Goal: Find specific page/section: Find specific page/section

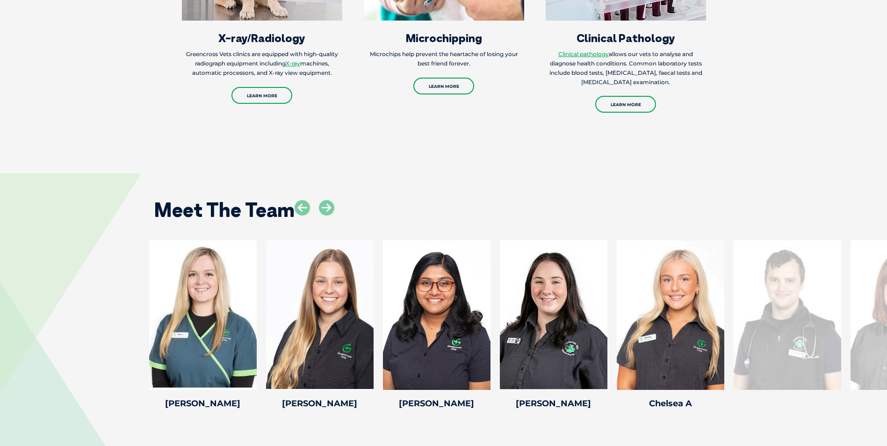
scroll to position [1310, 0]
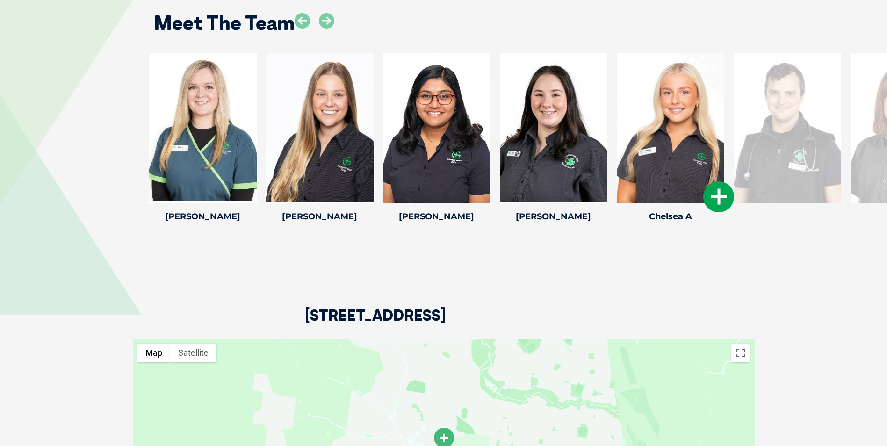
click at [718, 193] on icon at bounding box center [718, 196] width 31 height 31
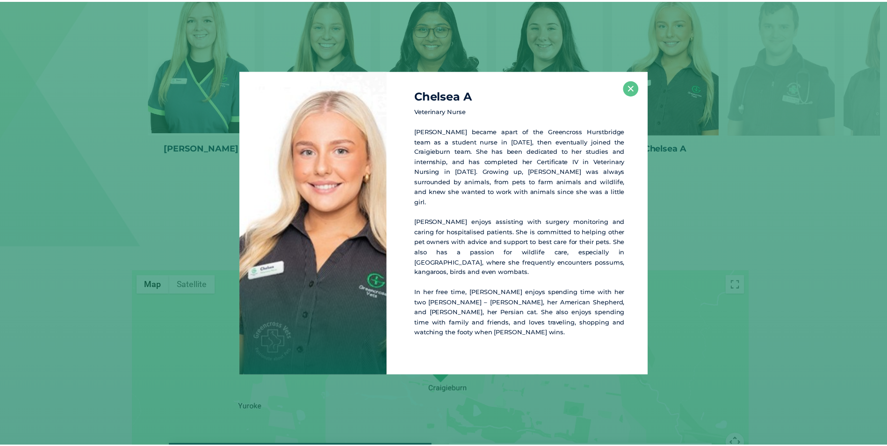
scroll to position [1381, 0]
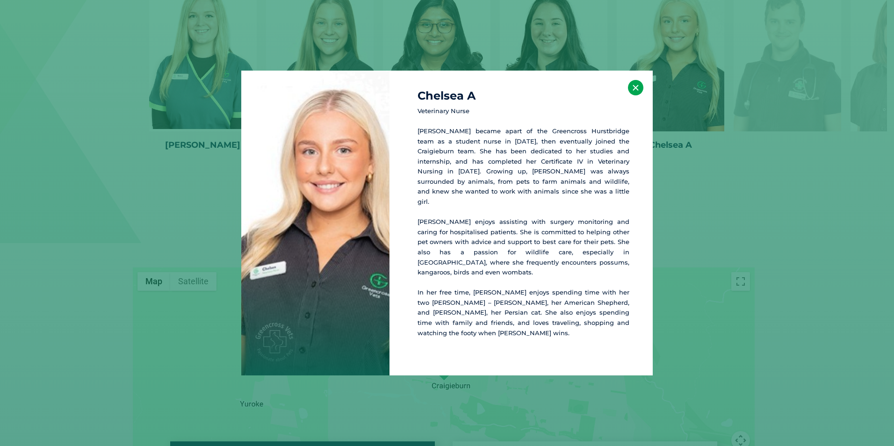
click at [635, 95] on button "×" at bounding box center [635, 87] width 15 height 15
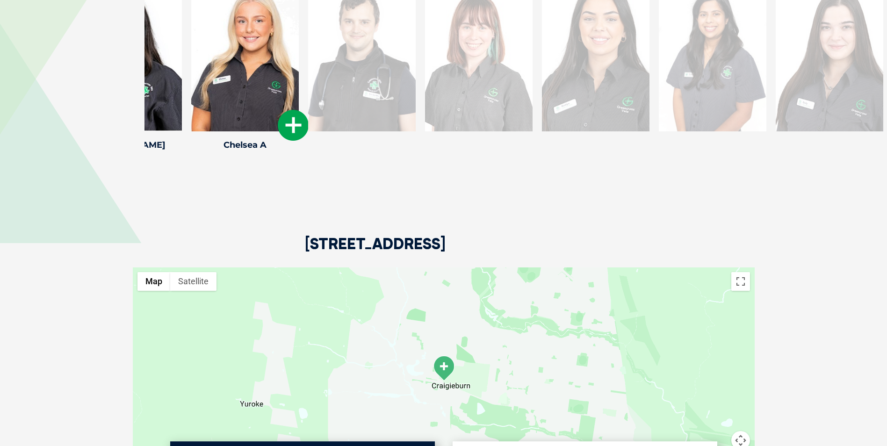
drag, startPoint x: 690, startPoint y: 86, endPoint x: 313, endPoint y: 109, distance: 377.3
click at [309, 110] on div at bounding box center [362, 57] width 108 height 150
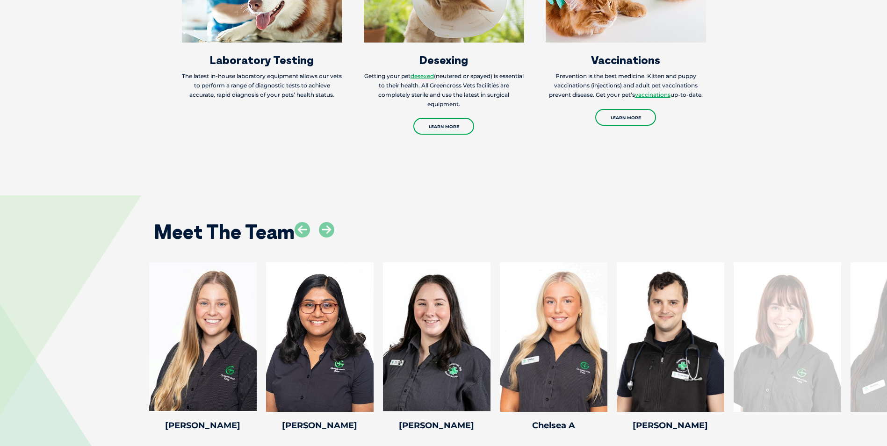
scroll to position [1194, 0]
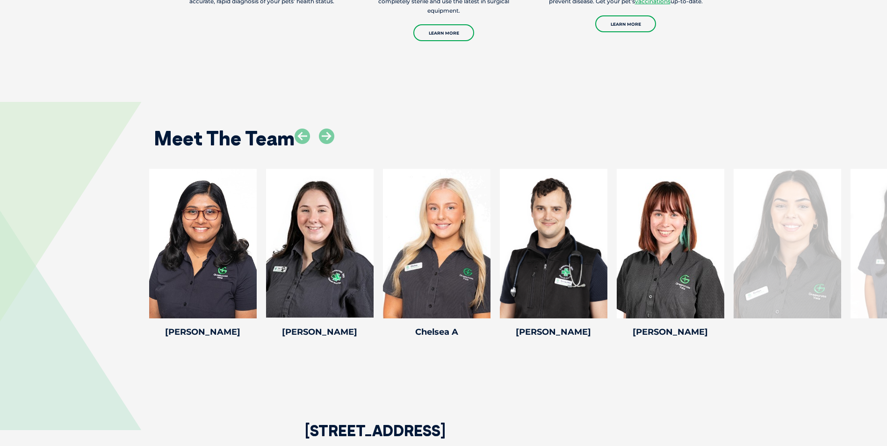
drag, startPoint x: 400, startPoint y: 258, endPoint x: 94, endPoint y: 276, distance: 306.4
click at [94, 276] on div "Dr Andrew W Dr Andrew W Veterinary Director Andrew has a deep passion for veter…" at bounding box center [443, 255] width 887 height 172
click at [836, 234] on div at bounding box center [788, 244] width 108 height 150
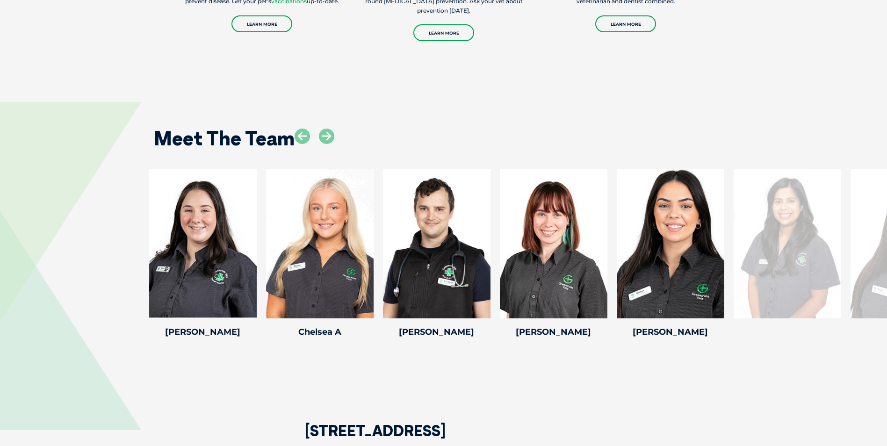
drag, startPoint x: 590, startPoint y: 253, endPoint x: 98, endPoint y: 277, distance: 492.7
click at [98, 277] on div "Dr Andrew W Dr Andrew W Veterinary Director Andrew has a deep passion for veter…" at bounding box center [443, 255] width 887 height 172
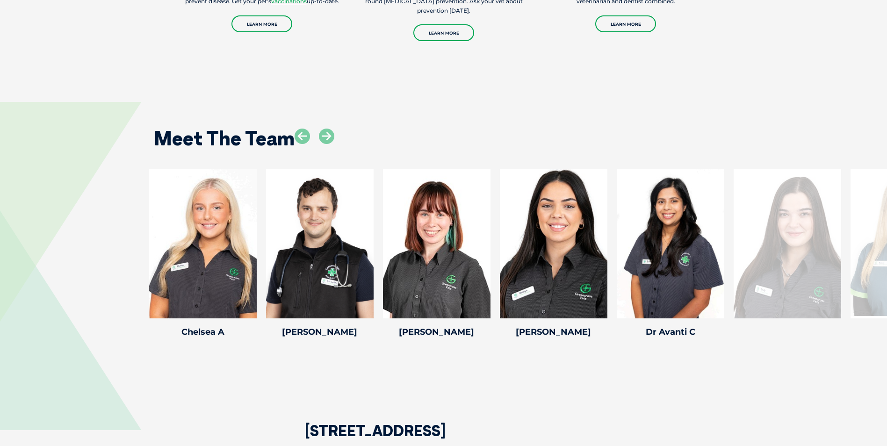
drag, startPoint x: 672, startPoint y: 269, endPoint x: -8, endPoint y: 304, distance: 680.5
click at [0, 304] on html "Greencross Vets Search for: Search Find Your Local Greencross Vet WebVet Book O…" at bounding box center [443, 67] width 887 height 2522
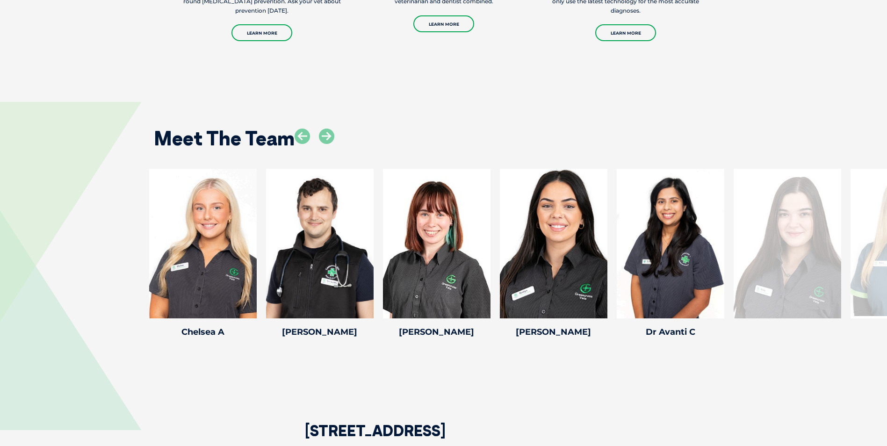
click at [322, 129] on icon at bounding box center [326, 136] width 15 height 15
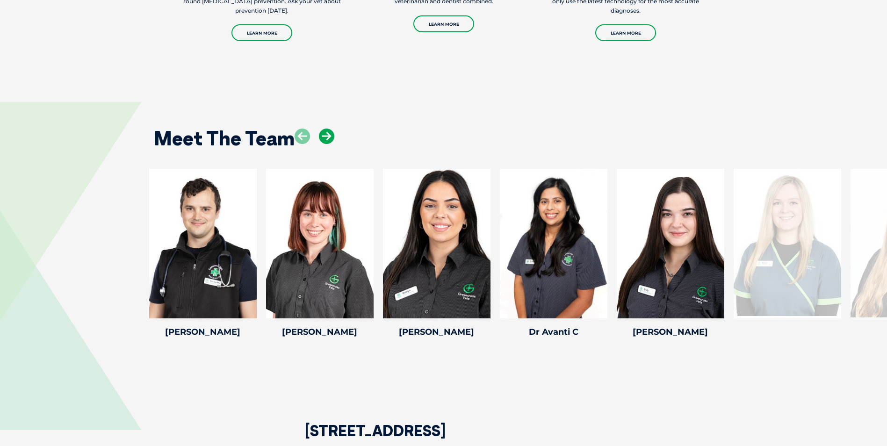
click at [322, 129] on icon at bounding box center [326, 136] width 15 height 15
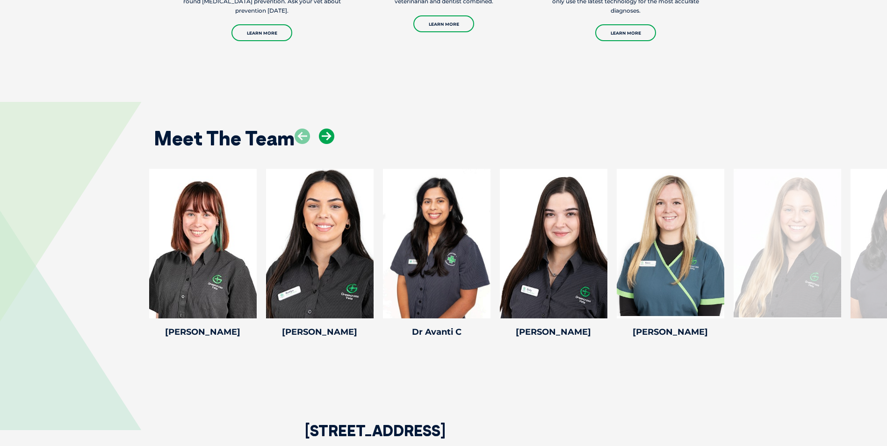
click at [322, 129] on icon at bounding box center [326, 136] width 15 height 15
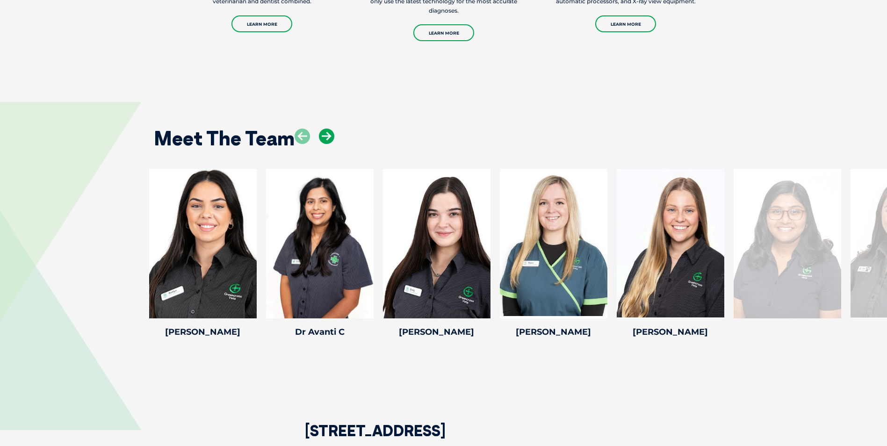
click at [322, 129] on icon at bounding box center [326, 136] width 15 height 15
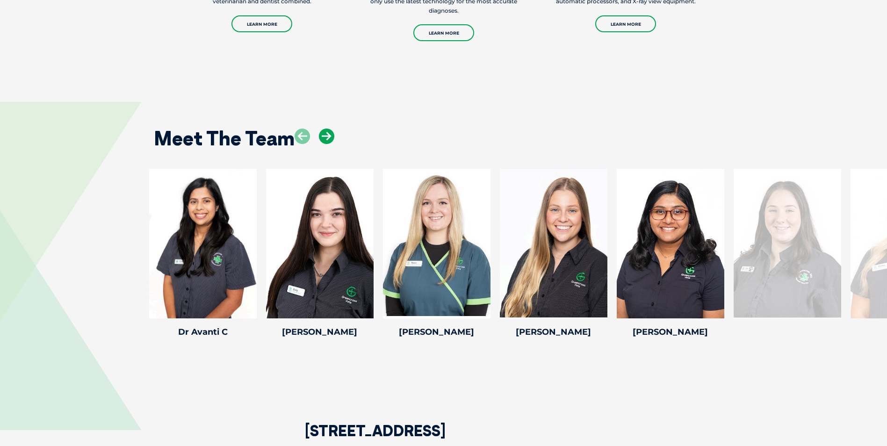
click at [322, 129] on icon at bounding box center [326, 136] width 15 height 15
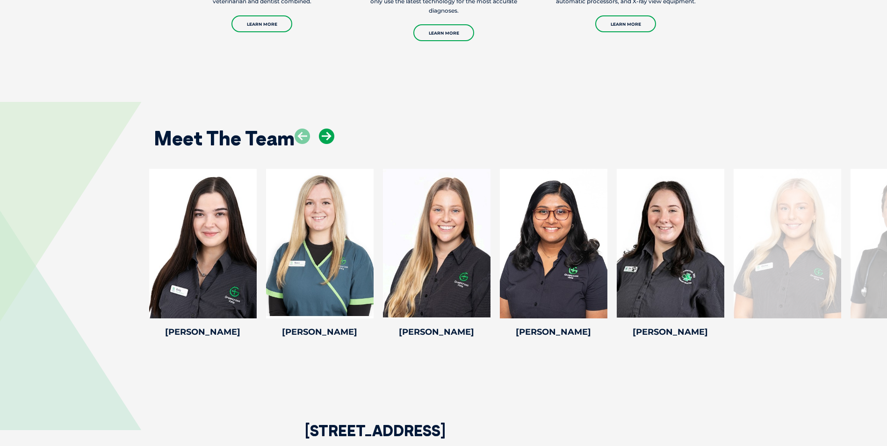
click at [322, 129] on icon at bounding box center [326, 136] width 15 height 15
click at [327, 129] on icon at bounding box center [326, 136] width 15 height 15
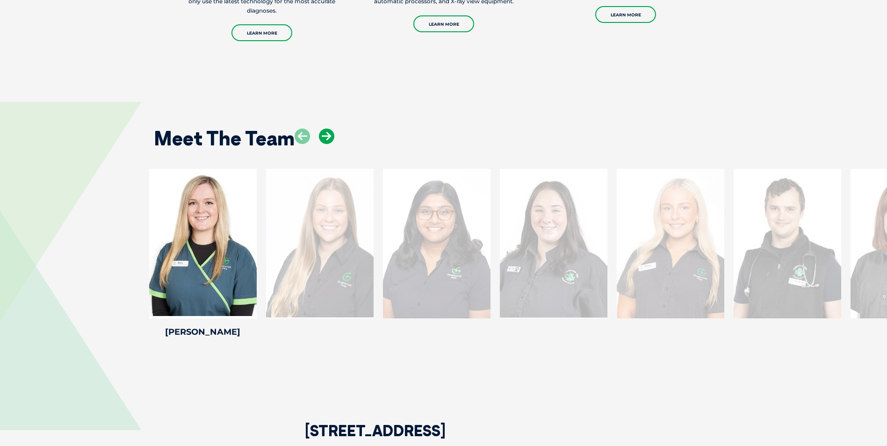
click at [327, 129] on icon at bounding box center [326, 136] width 15 height 15
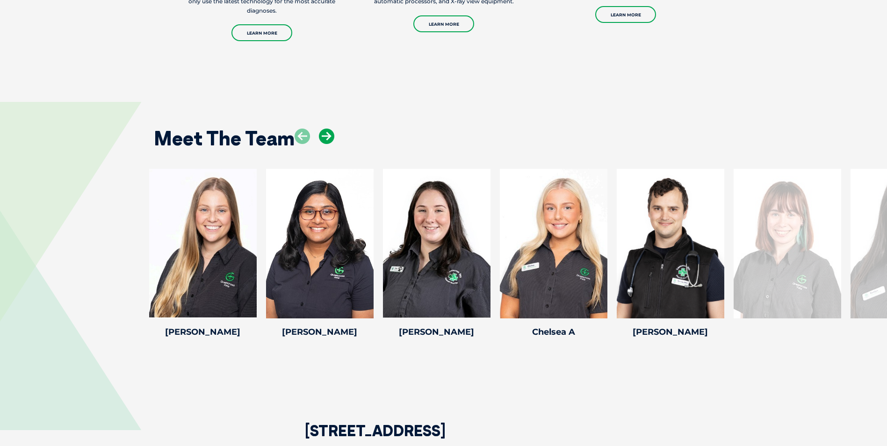
click at [327, 129] on icon at bounding box center [326, 136] width 15 height 15
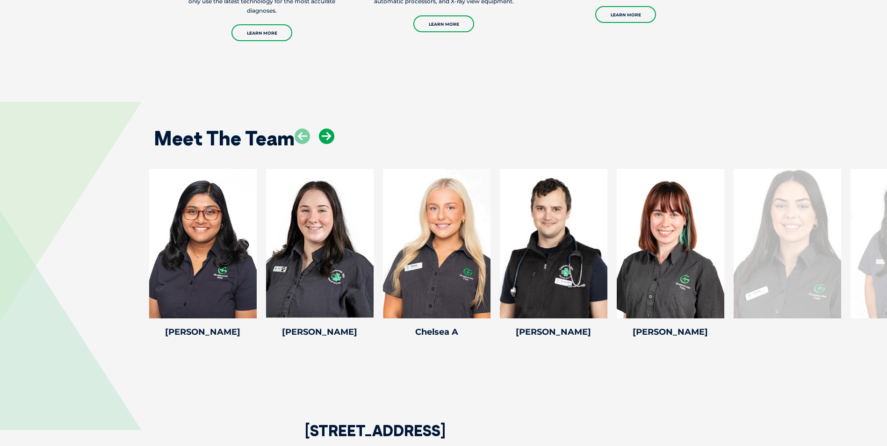
click at [327, 129] on icon at bounding box center [326, 136] width 15 height 15
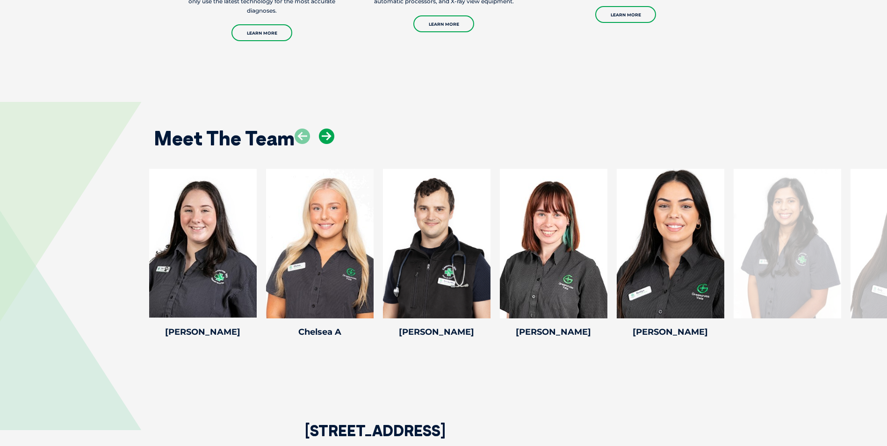
click at [327, 129] on icon at bounding box center [326, 136] width 15 height 15
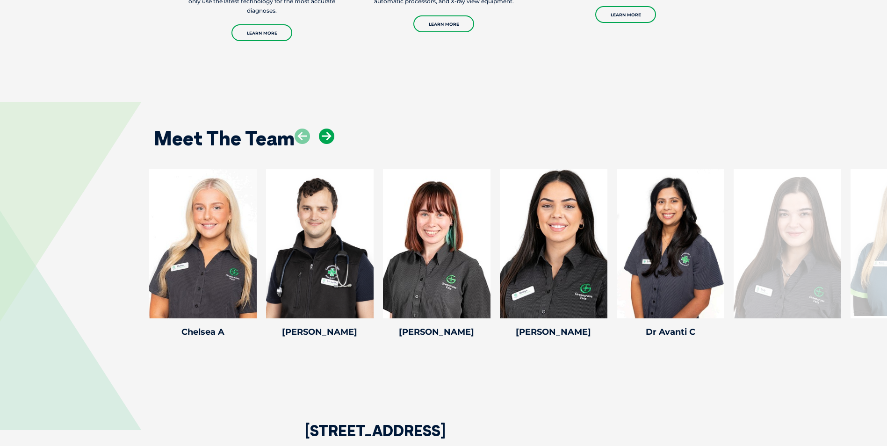
click at [327, 129] on icon at bounding box center [326, 136] width 15 height 15
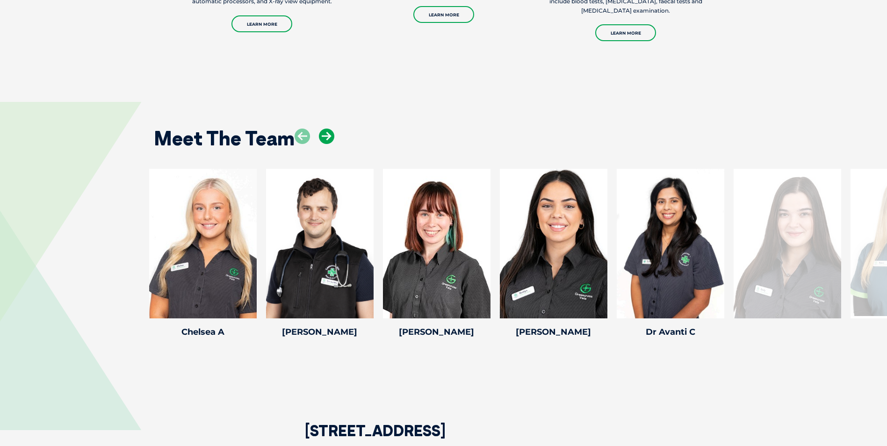
click at [327, 129] on icon at bounding box center [326, 136] width 15 height 15
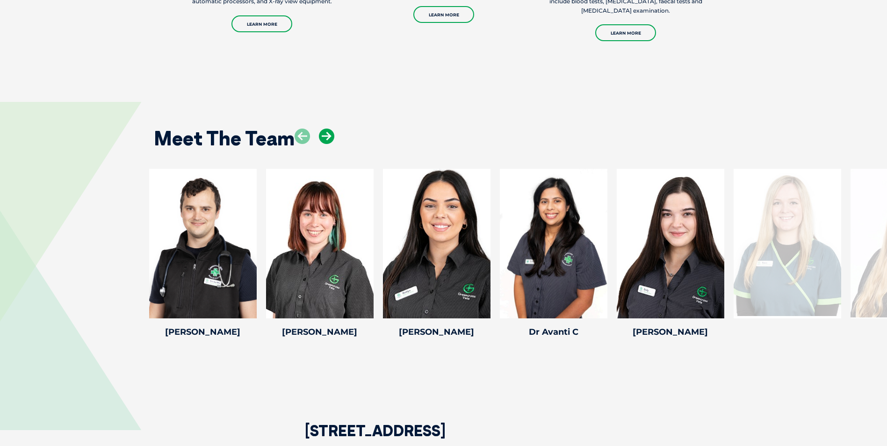
click at [326, 129] on icon at bounding box center [326, 136] width 15 height 15
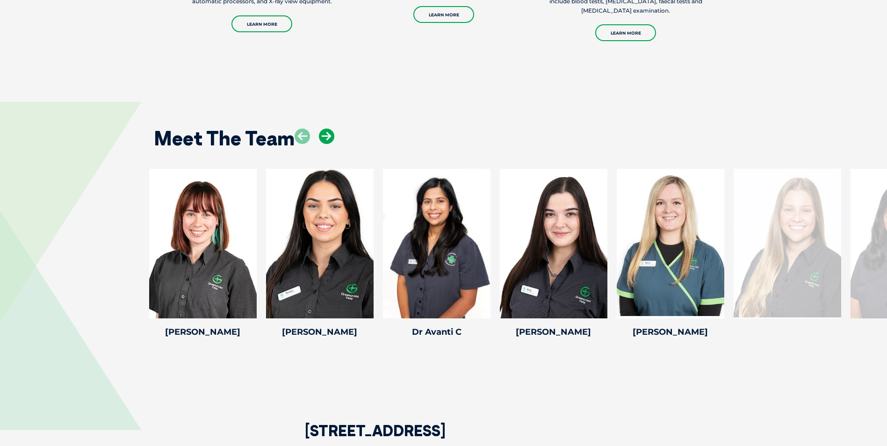
click at [326, 129] on icon at bounding box center [326, 136] width 15 height 15
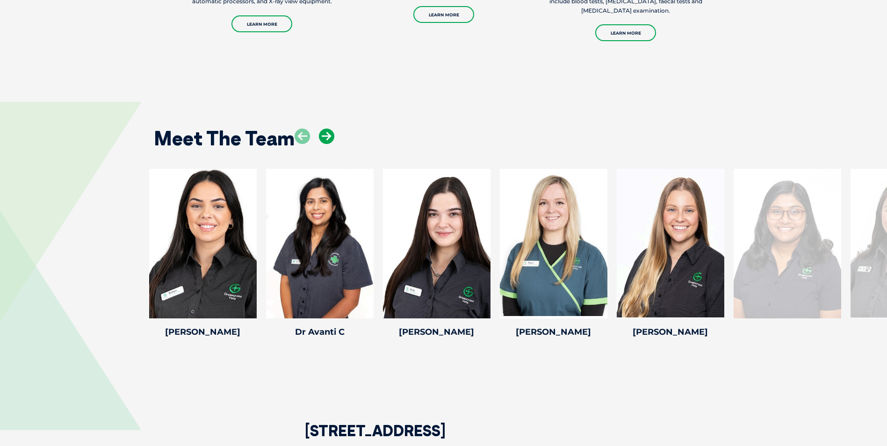
click at [326, 129] on icon at bounding box center [326, 136] width 15 height 15
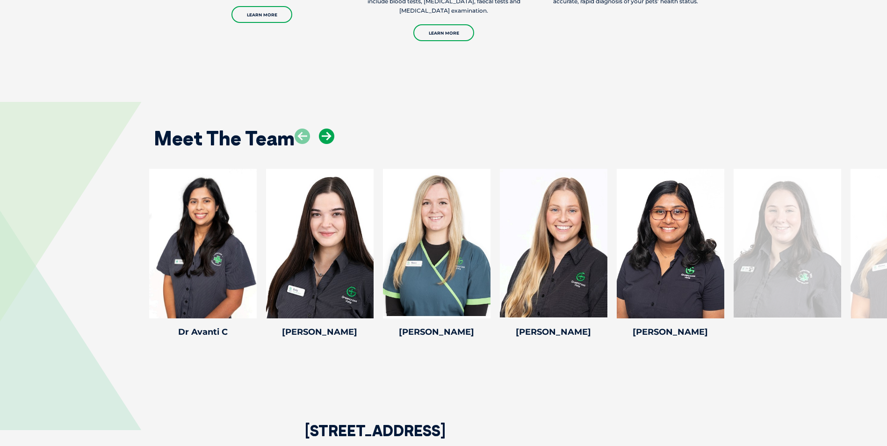
click at [326, 129] on icon at bounding box center [326, 136] width 15 height 15
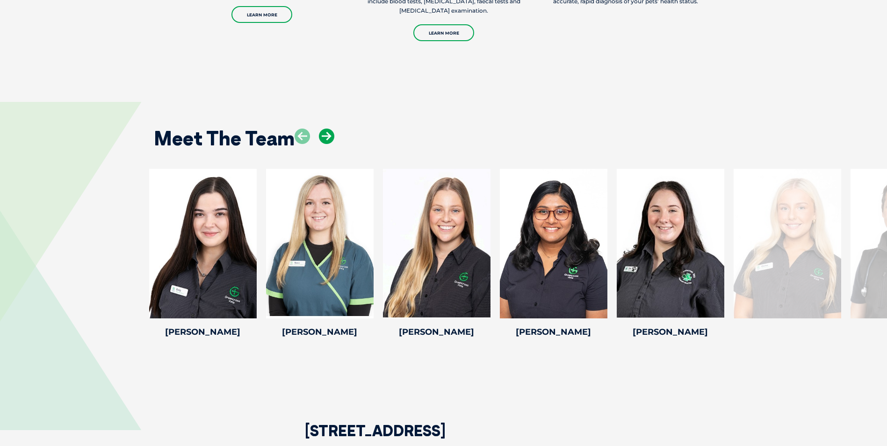
click at [326, 129] on icon at bounding box center [326, 136] width 15 height 15
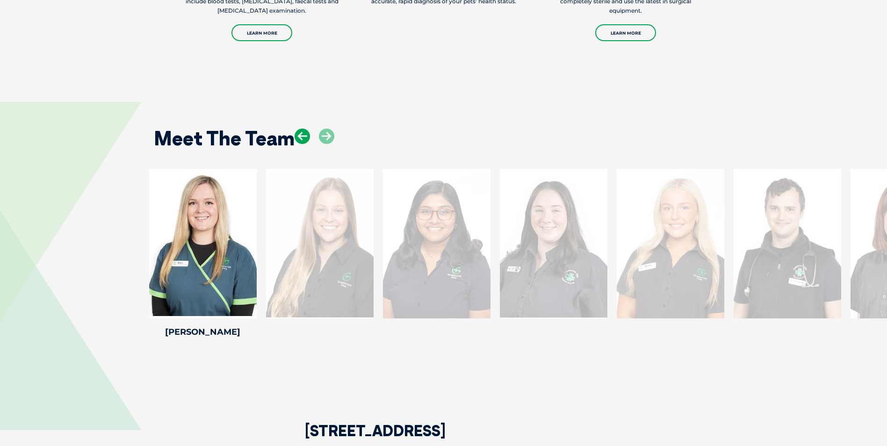
click at [303, 129] on icon at bounding box center [302, 136] width 15 height 15
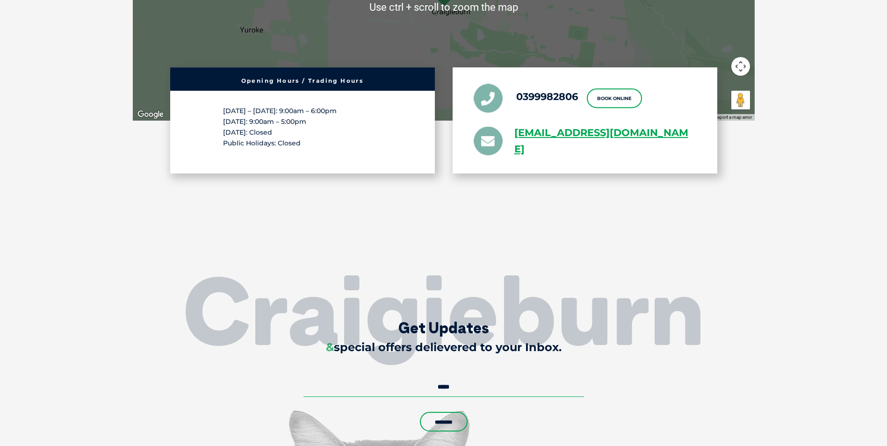
scroll to position [2036, 0]
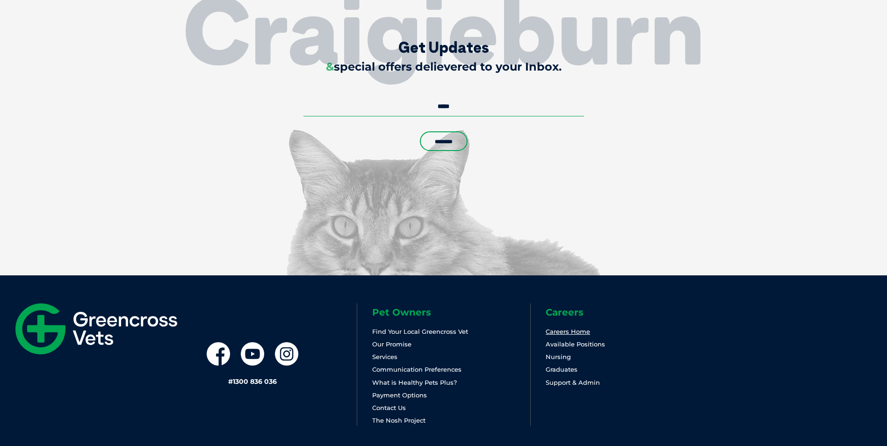
click at [561, 328] on link "Careers Home" at bounding box center [568, 331] width 44 height 7
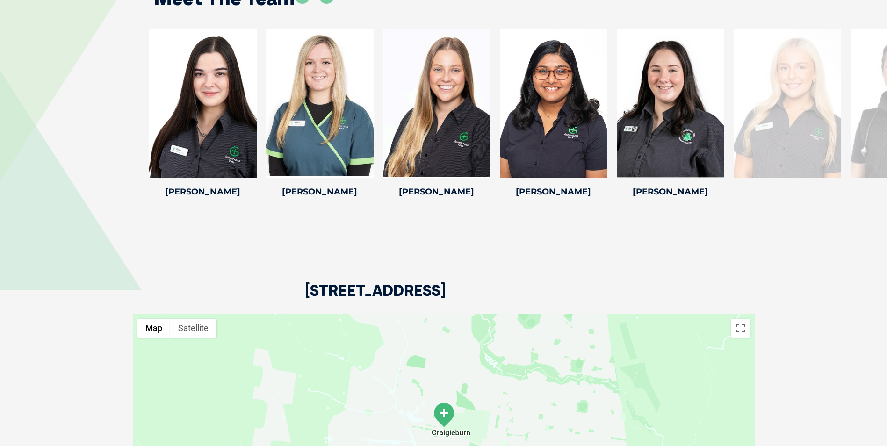
scroll to position [1194, 0]
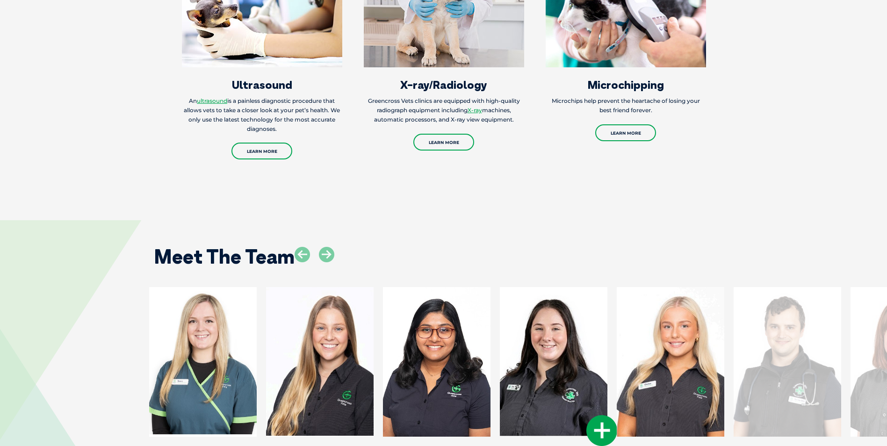
scroll to position [1310, 0]
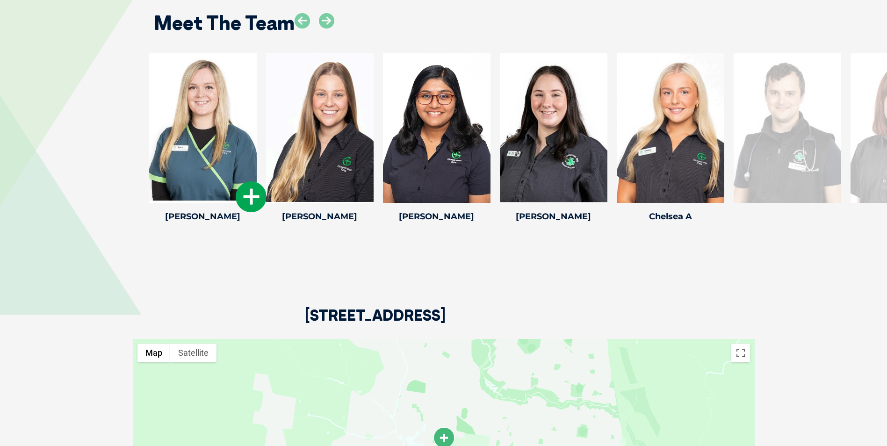
click at [251, 188] on icon at bounding box center [251, 196] width 31 height 31
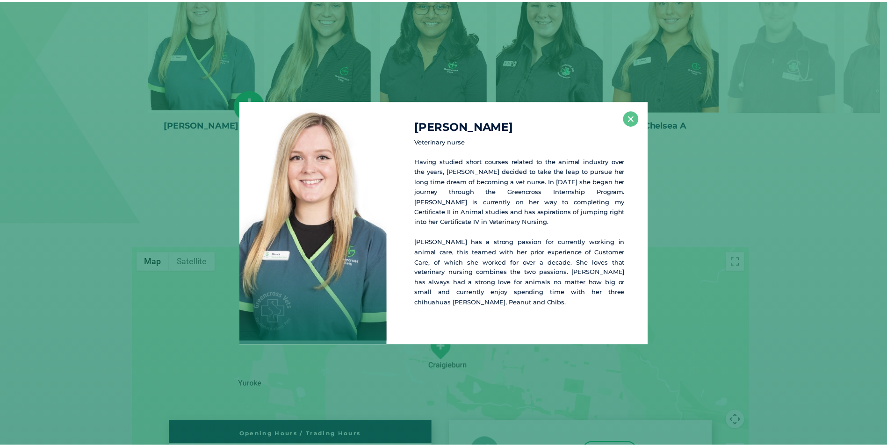
scroll to position [1402, 0]
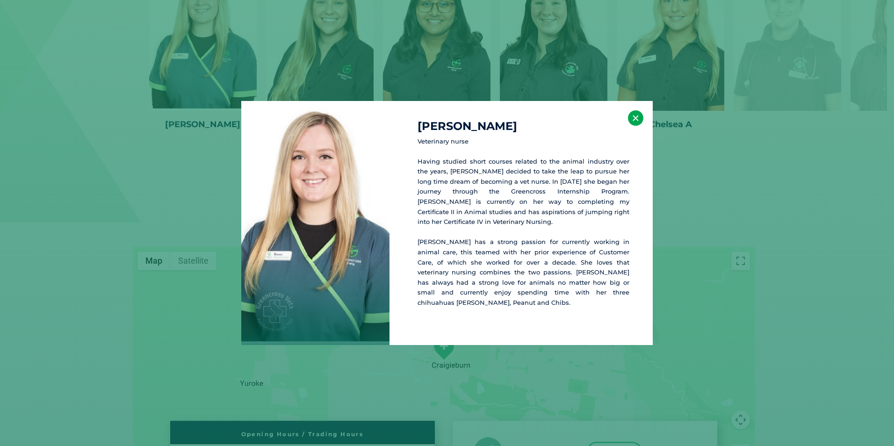
click at [633, 123] on button "×" at bounding box center [635, 117] width 15 height 15
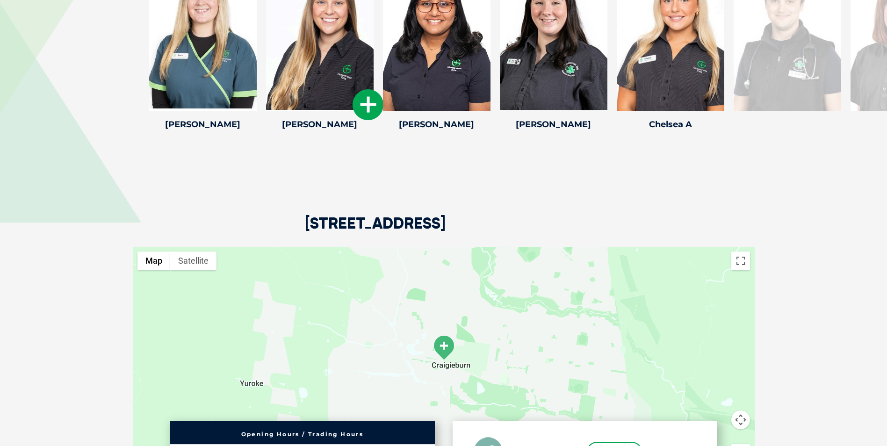
scroll to position [1308, 0]
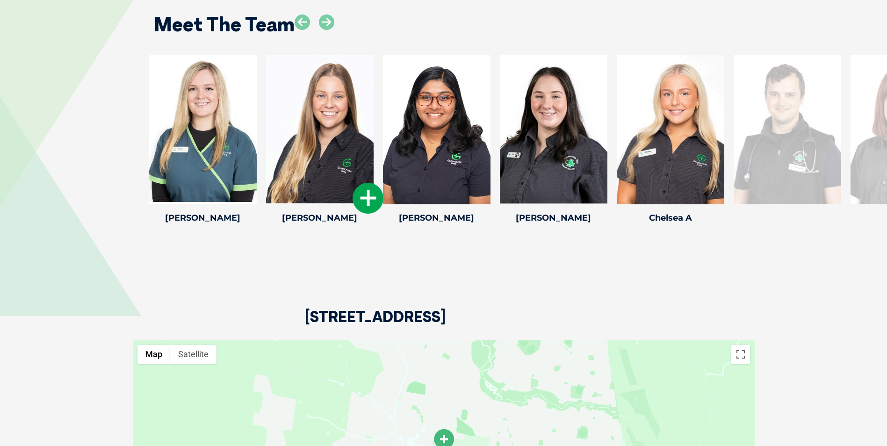
click at [367, 188] on icon at bounding box center [368, 198] width 31 height 31
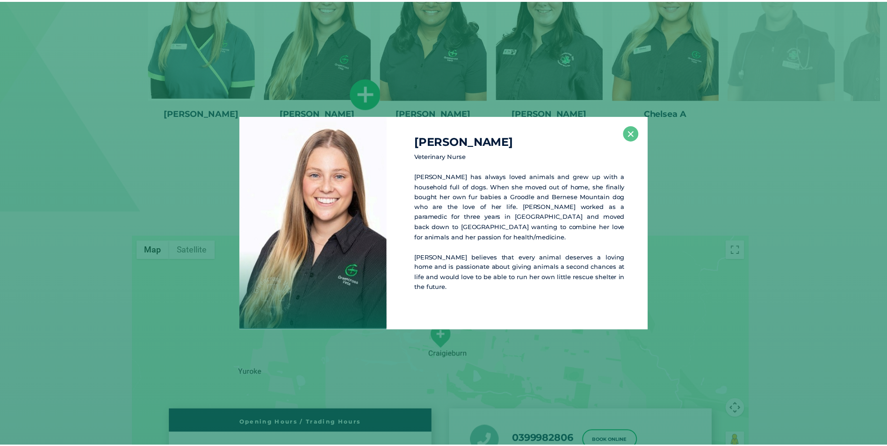
scroll to position [1413, 0]
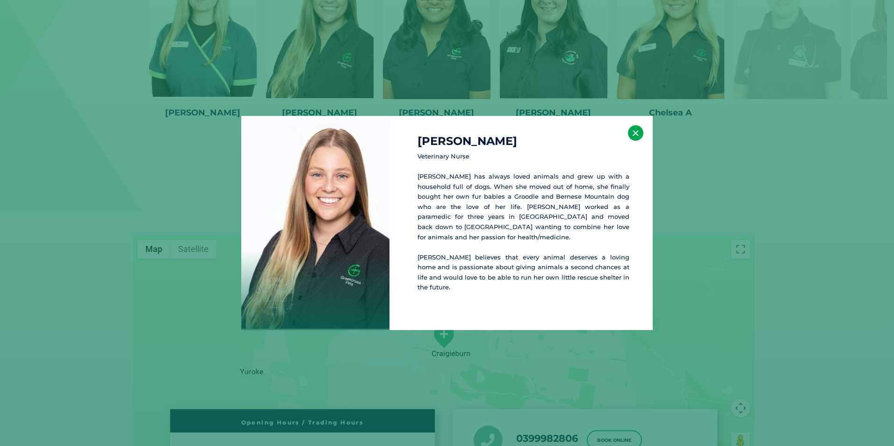
click at [632, 138] on button "×" at bounding box center [635, 132] width 15 height 15
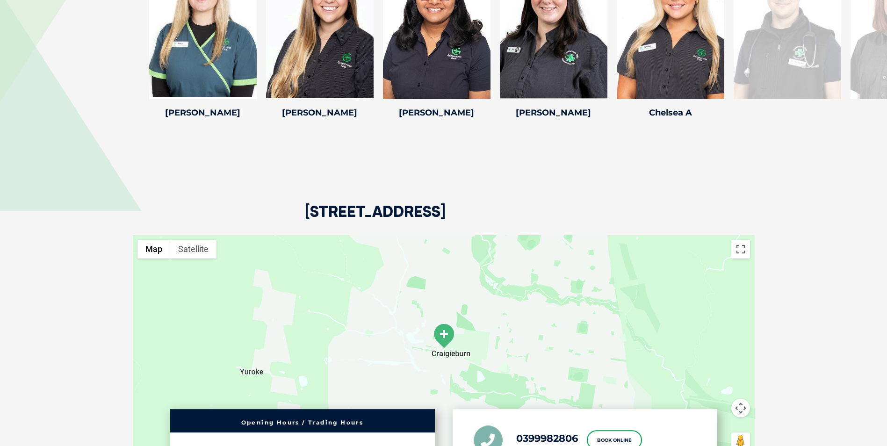
scroll to position [1320, 0]
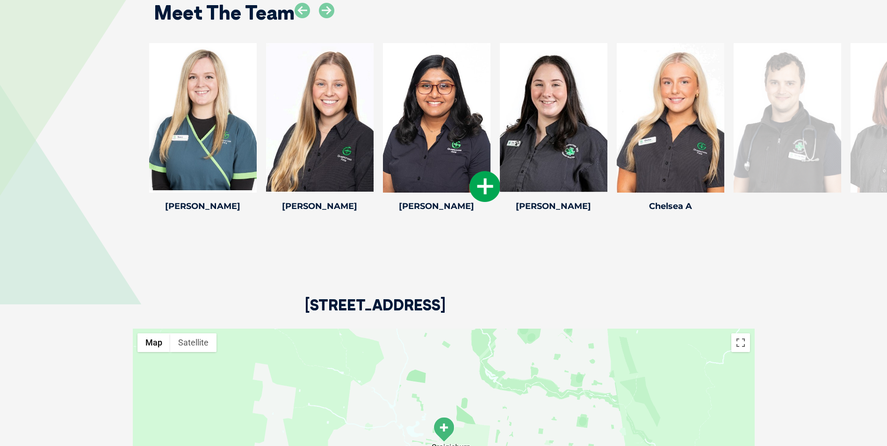
click at [420, 141] on div at bounding box center [437, 118] width 108 height 150
click at [478, 176] on icon at bounding box center [485, 186] width 31 height 31
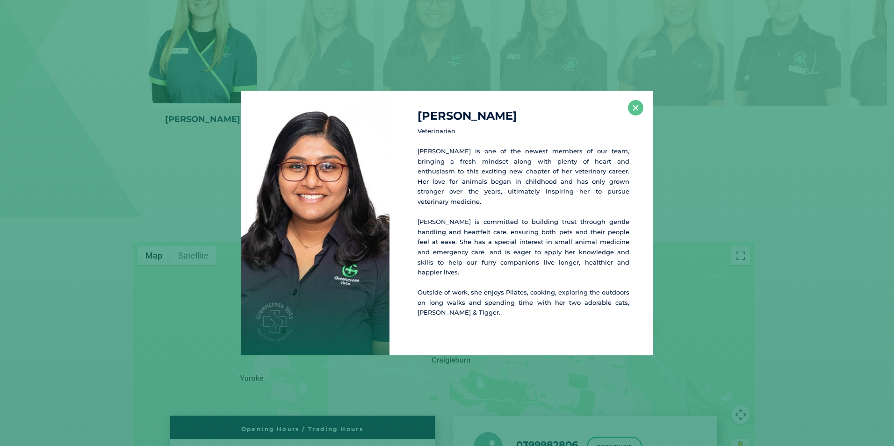
scroll to position [1408, 0]
click at [636, 114] on button "×" at bounding box center [635, 107] width 15 height 15
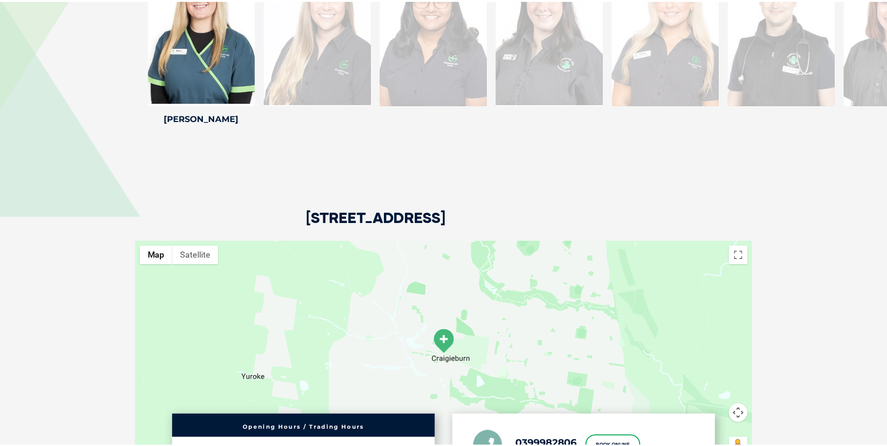
scroll to position [1314, 0]
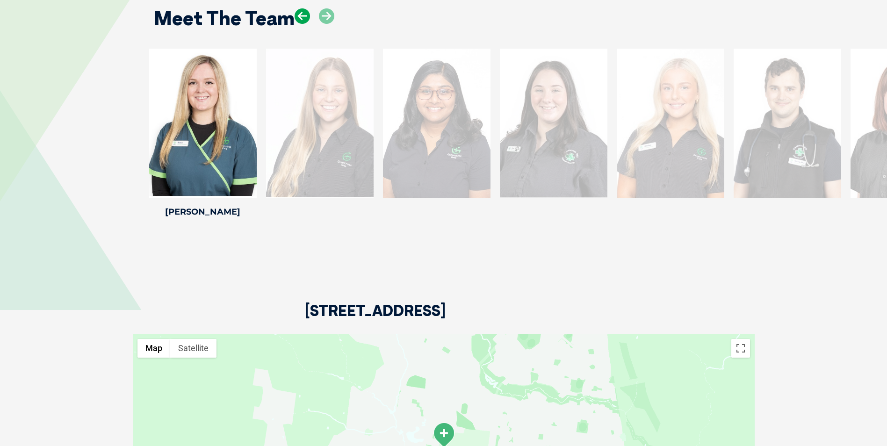
click at [306, 9] on icon at bounding box center [302, 15] width 15 height 15
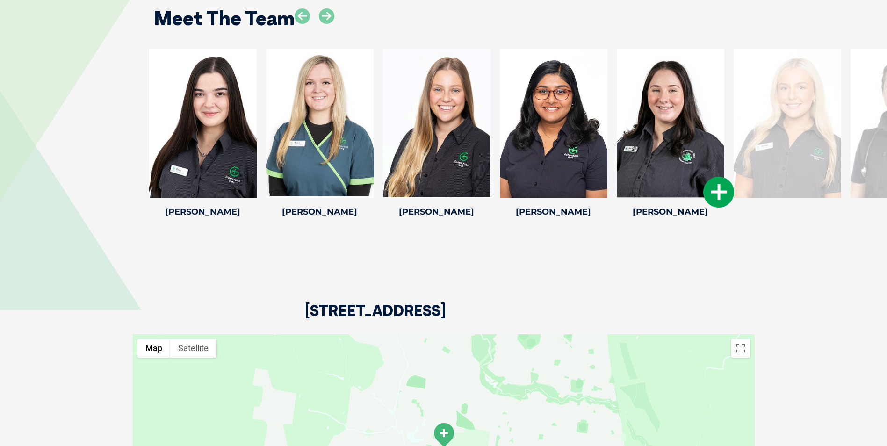
click at [725, 177] on icon at bounding box center [718, 192] width 31 height 31
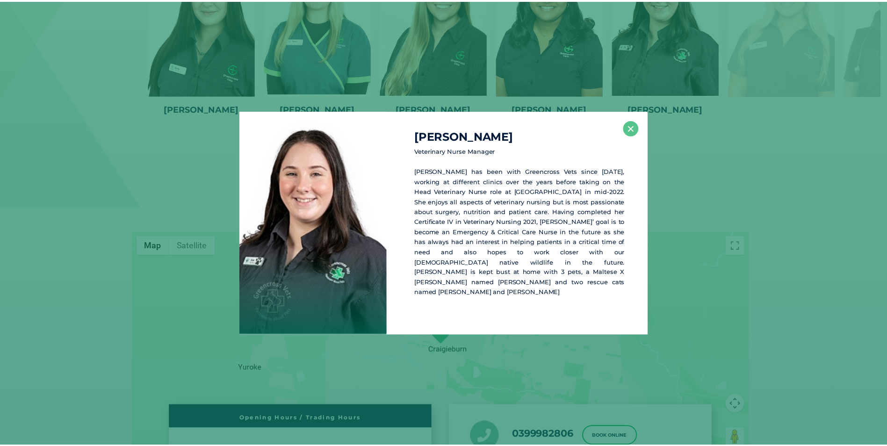
scroll to position [1418, 0]
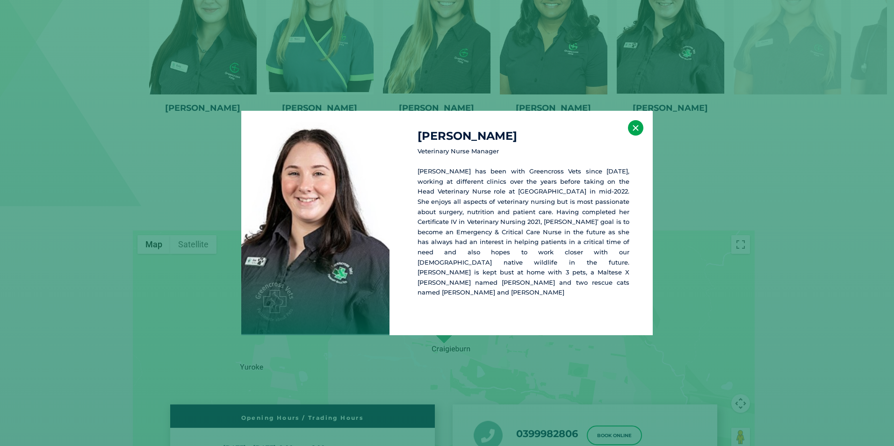
click at [638, 136] on button "×" at bounding box center [635, 127] width 15 height 15
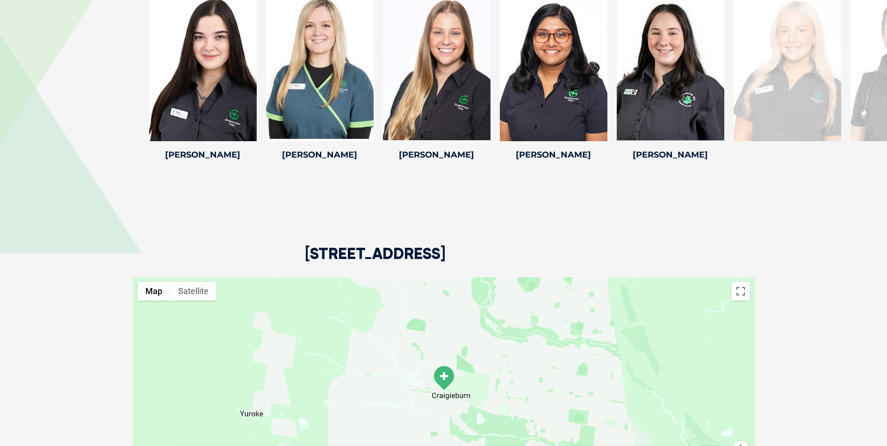
scroll to position [1231, 0]
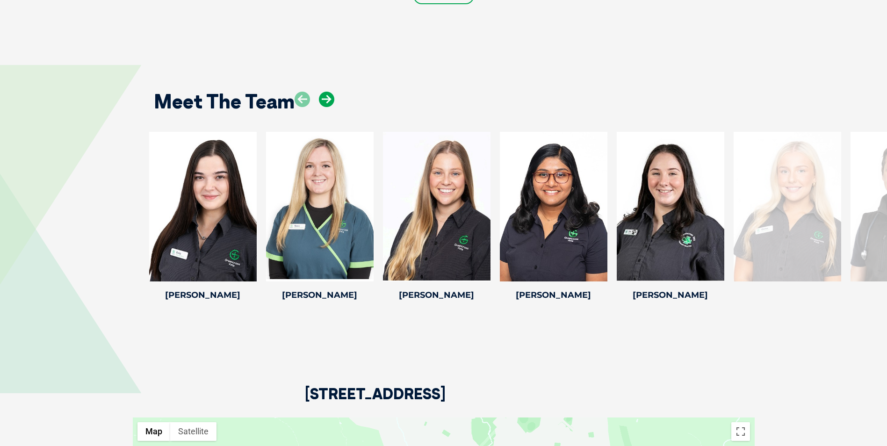
click at [331, 92] on icon at bounding box center [326, 99] width 15 height 15
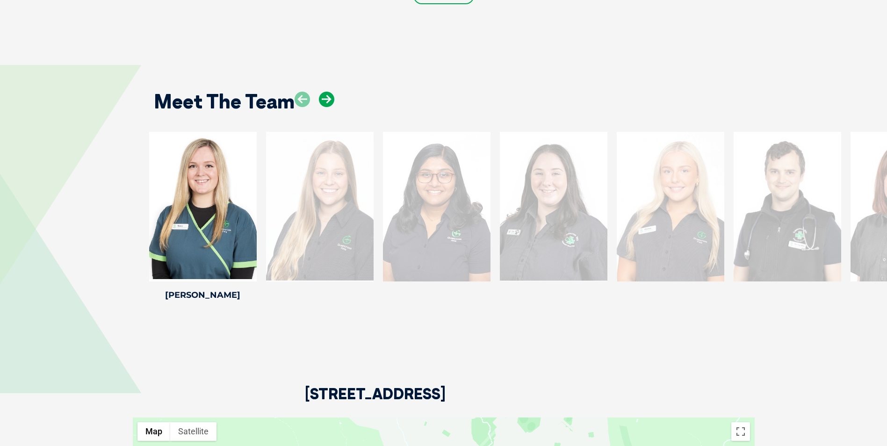
click at [331, 92] on icon at bounding box center [326, 99] width 15 height 15
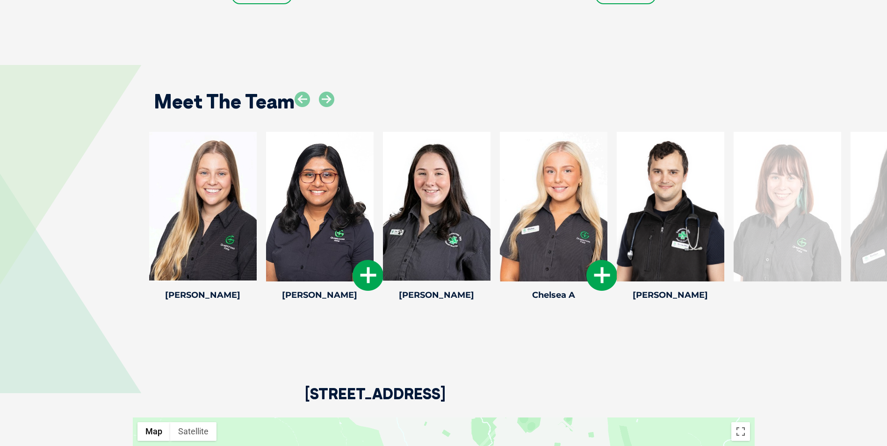
click at [604, 260] on icon at bounding box center [602, 275] width 31 height 31
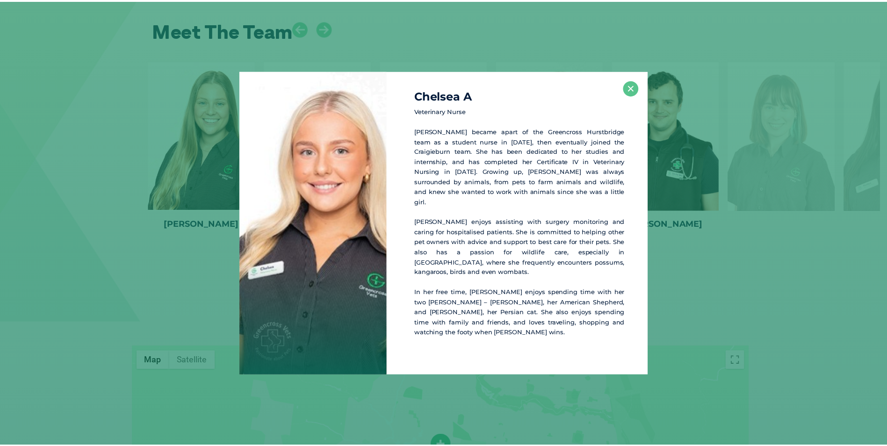
scroll to position [1303, 0]
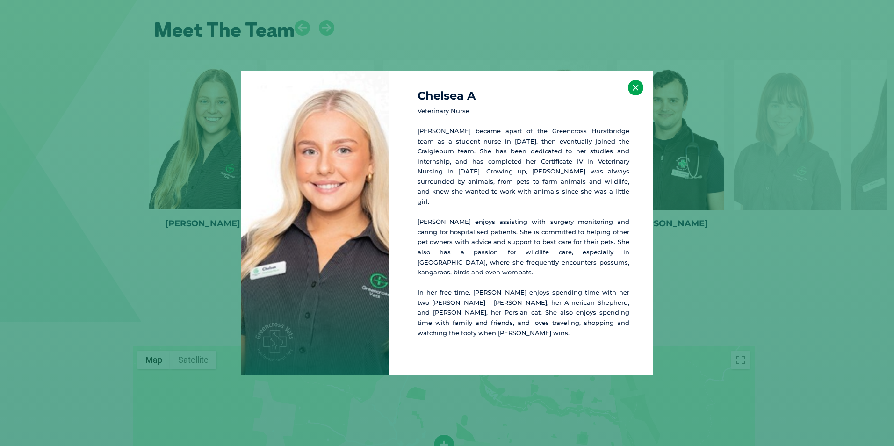
click at [638, 94] on button "×" at bounding box center [635, 87] width 15 height 15
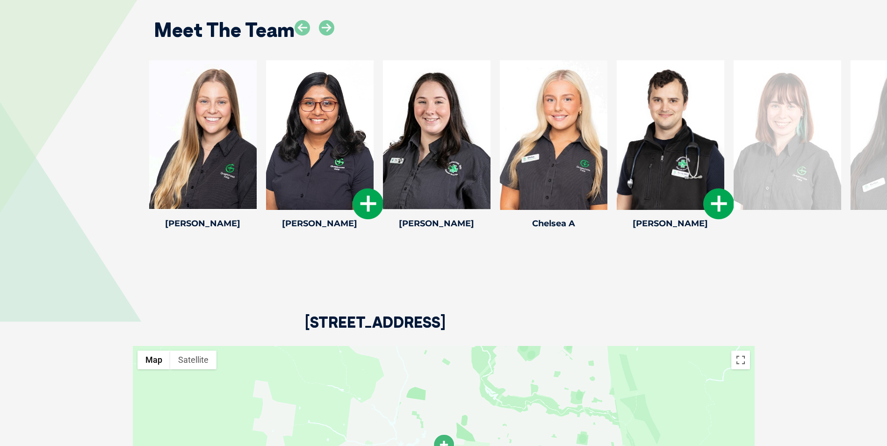
click at [725, 195] on icon at bounding box center [718, 203] width 31 height 31
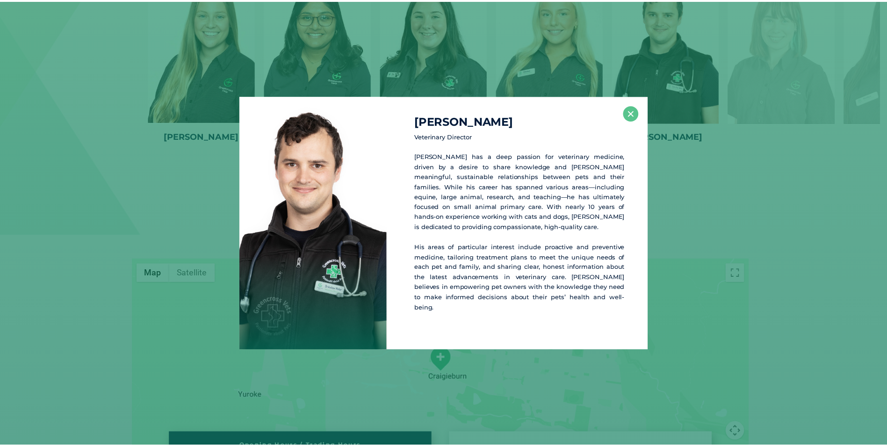
scroll to position [1391, 0]
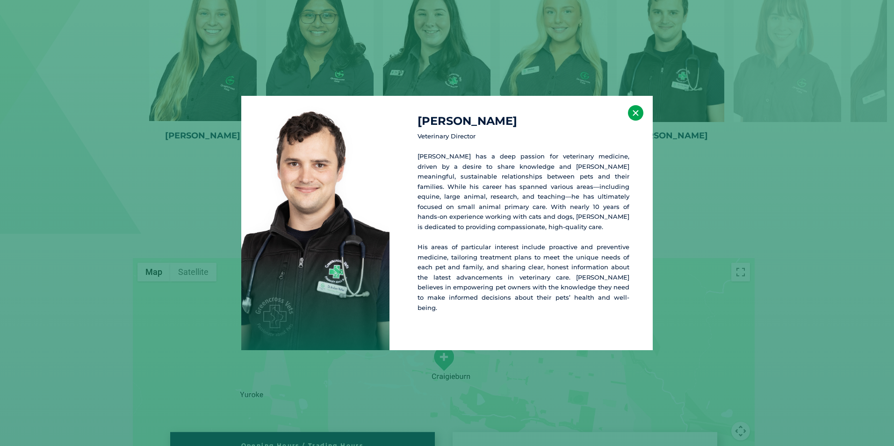
click at [636, 119] on button "×" at bounding box center [635, 112] width 15 height 15
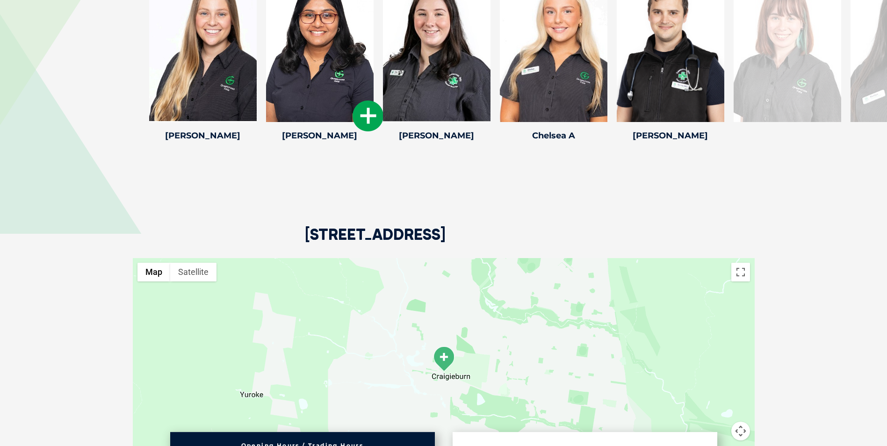
scroll to position [1157, 0]
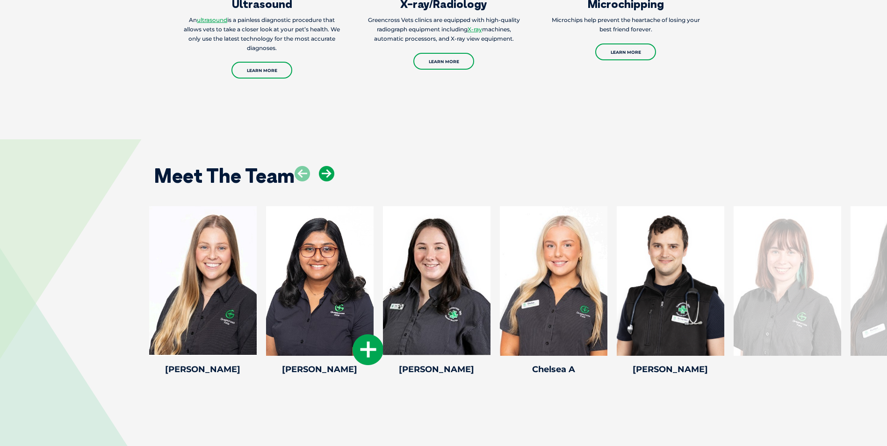
click at [329, 166] on icon at bounding box center [326, 173] width 15 height 15
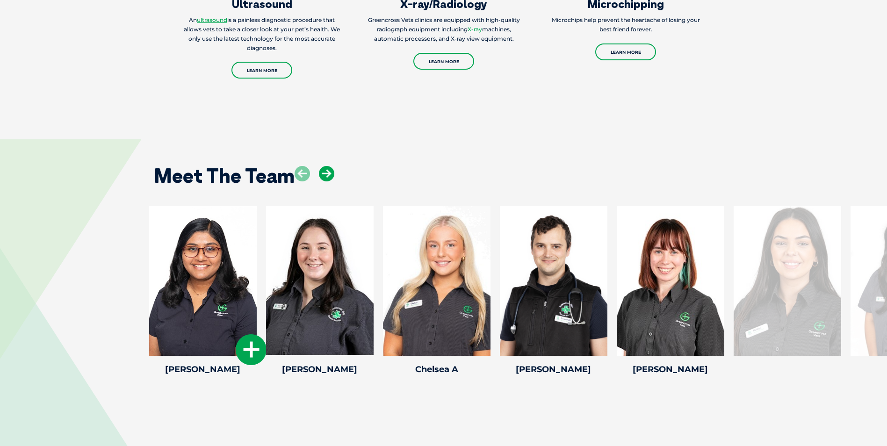
click at [329, 166] on icon at bounding box center [326, 173] width 15 height 15
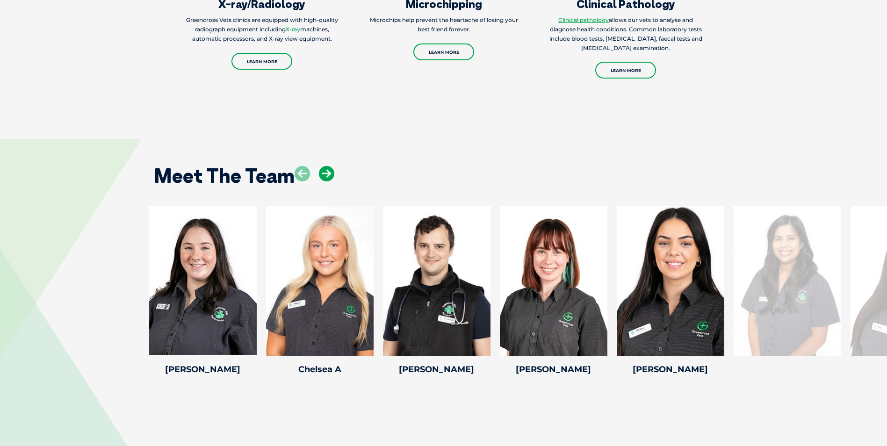
click at [329, 166] on icon at bounding box center [326, 173] width 15 height 15
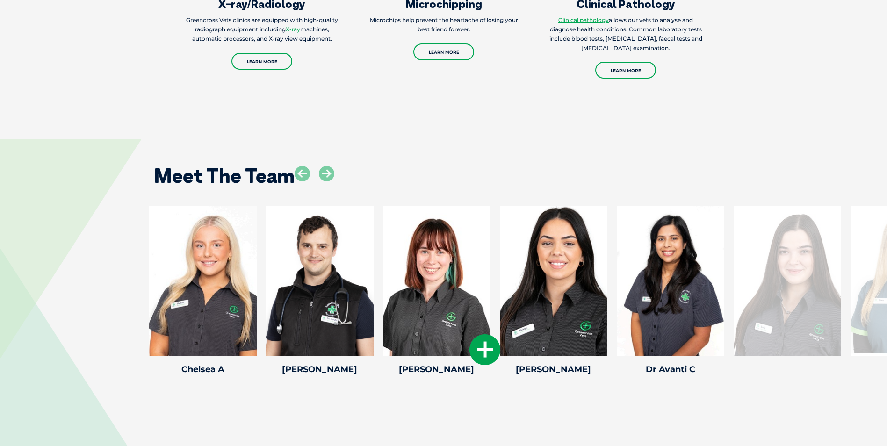
click at [483, 341] on icon at bounding box center [485, 349] width 31 height 31
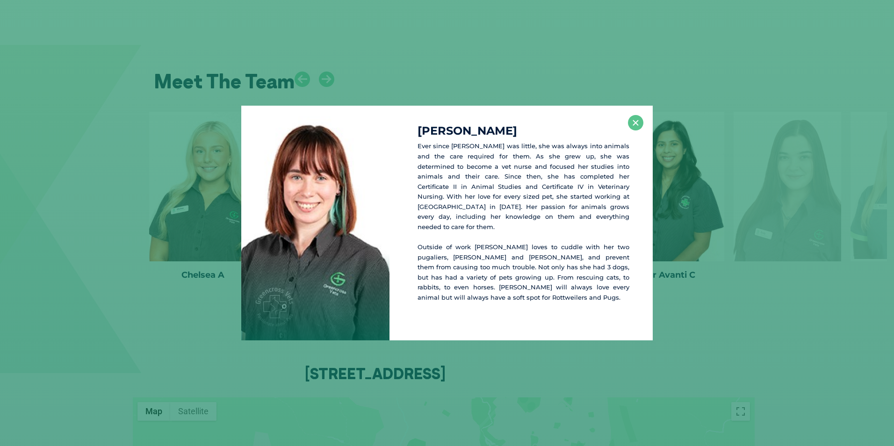
scroll to position [1253, 0]
click at [635, 129] on button "×" at bounding box center [635, 122] width 15 height 15
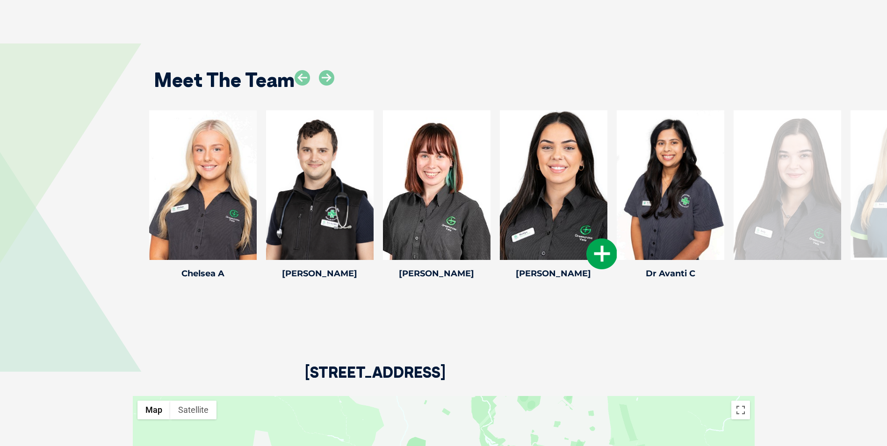
click at [596, 242] on icon at bounding box center [602, 254] width 31 height 31
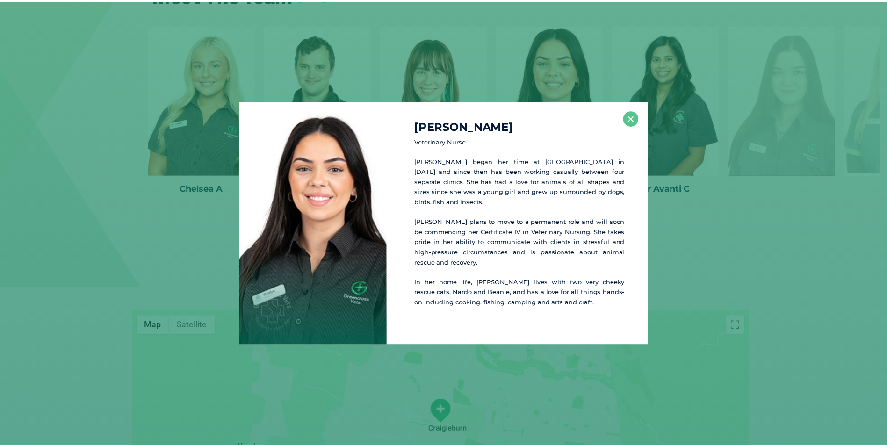
scroll to position [1345, 0]
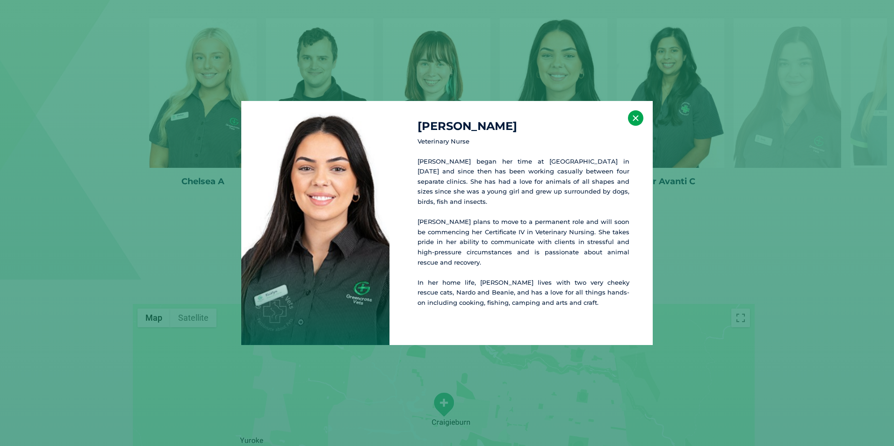
click at [636, 119] on button "×" at bounding box center [635, 117] width 15 height 15
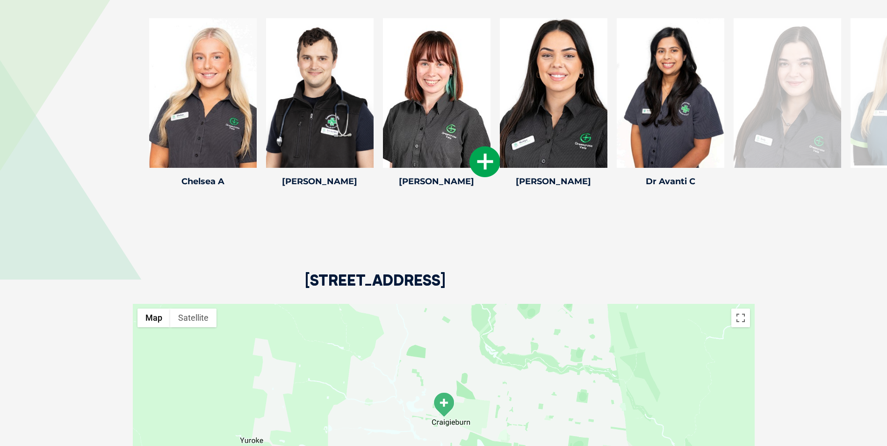
click at [485, 146] on icon at bounding box center [485, 161] width 31 height 31
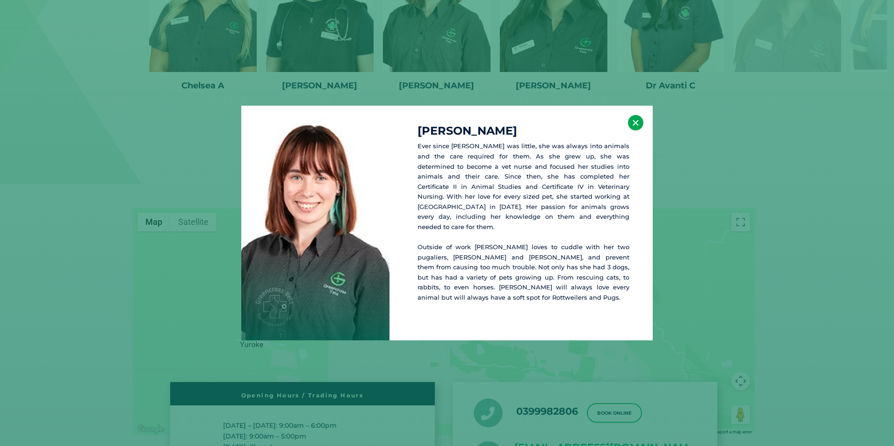
drag, startPoint x: 635, startPoint y: 129, endPoint x: 664, endPoint y: 94, distance: 45.2
click at [636, 129] on button "×" at bounding box center [635, 122] width 15 height 15
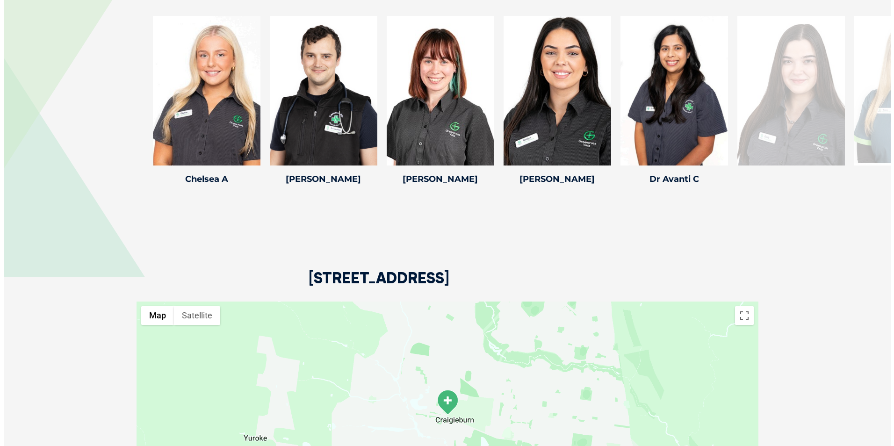
scroll to position [1300, 0]
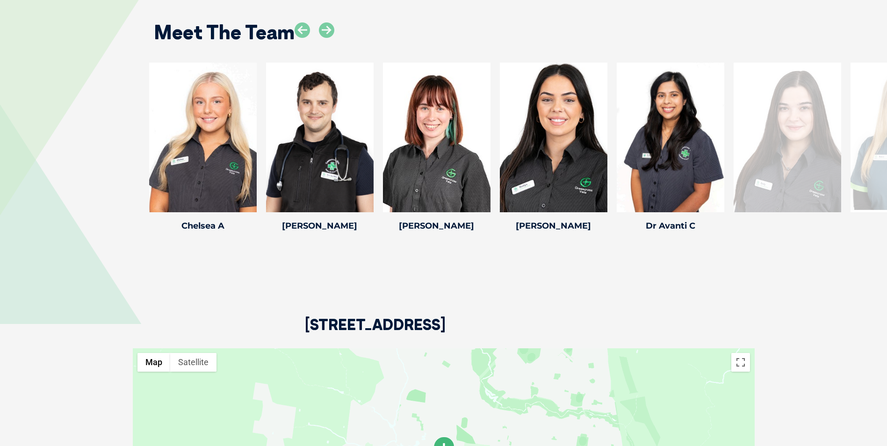
drag, startPoint x: 330, startPoint y: 25, endPoint x: 344, endPoint y: 33, distance: 15.9
click at [331, 25] on icon at bounding box center [326, 29] width 15 height 15
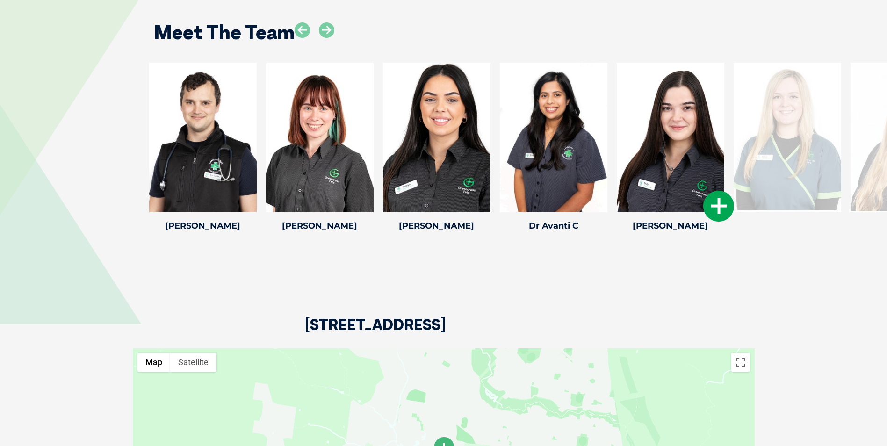
click at [727, 195] on icon at bounding box center [718, 206] width 31 height 31
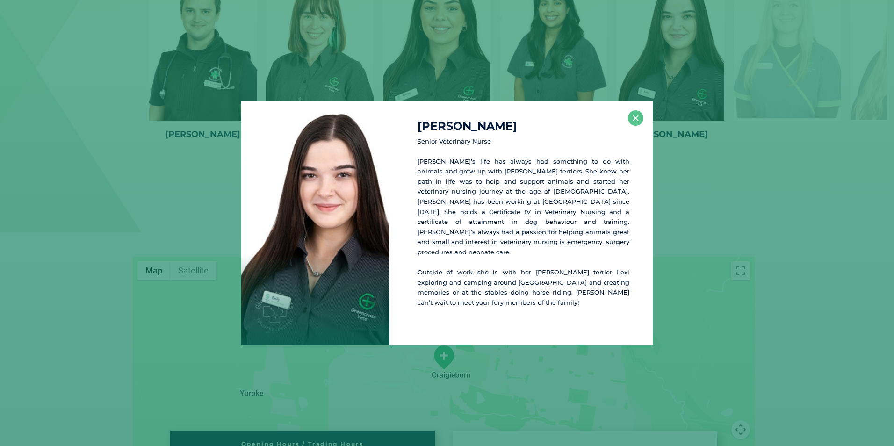
scroll to position [1392, 0]
click at [640, 121] on button "×" at bounding box center [635, 117] width 15 height 15
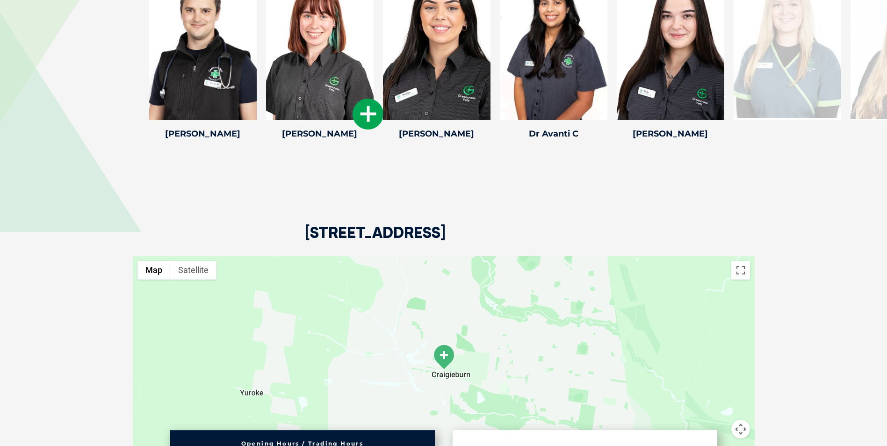
click at [363, 102] on icon at bounding box center [368, 114] width 31 height 31
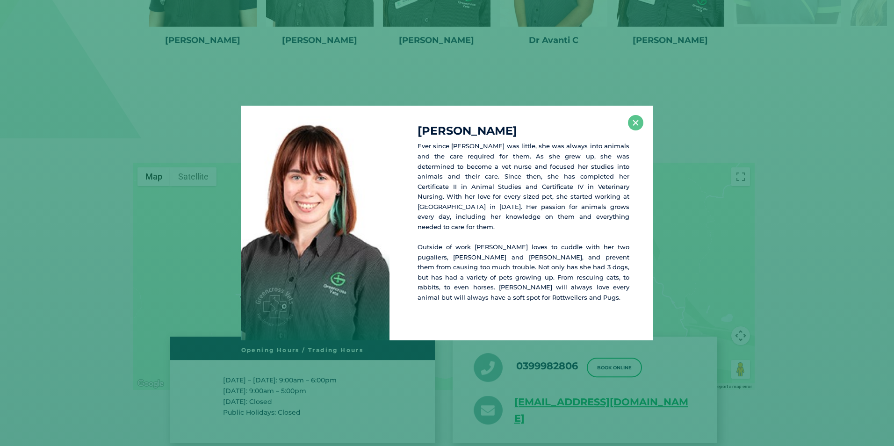
scroll to position [1488, 0]
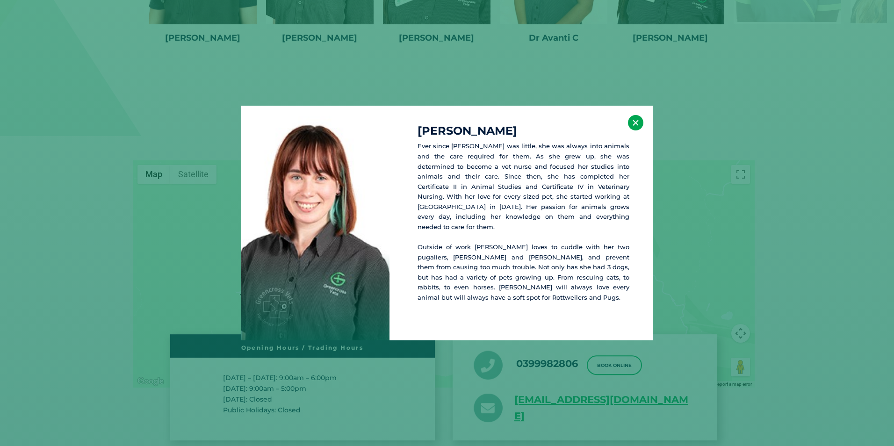
click at [637, 126] on button "×" at bounding box center [635, 122] width 15 height 15
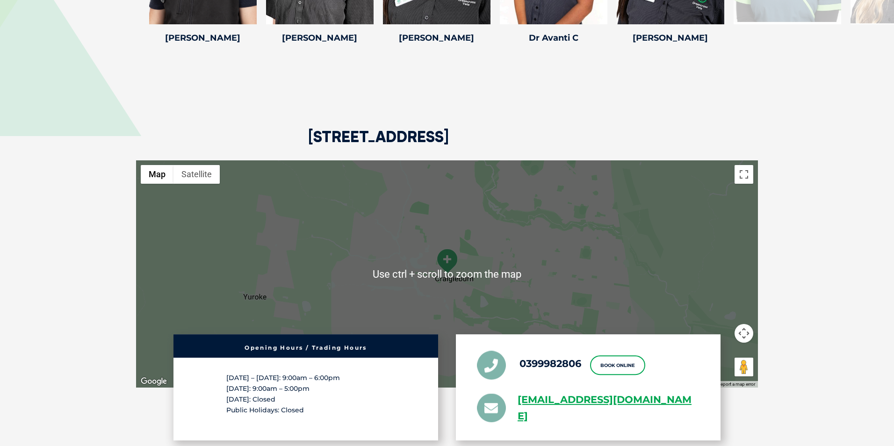
scroll to position [1348, 0]
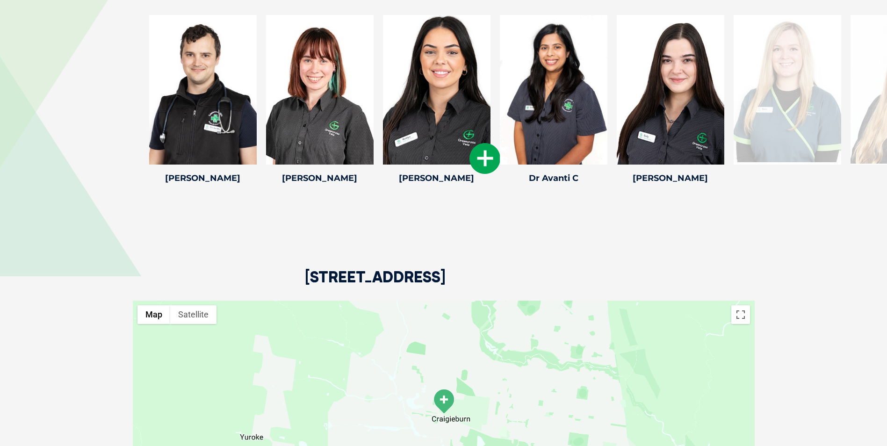
click at [481, 150] on icon at bounding box center [485, 158] width 31 height 31
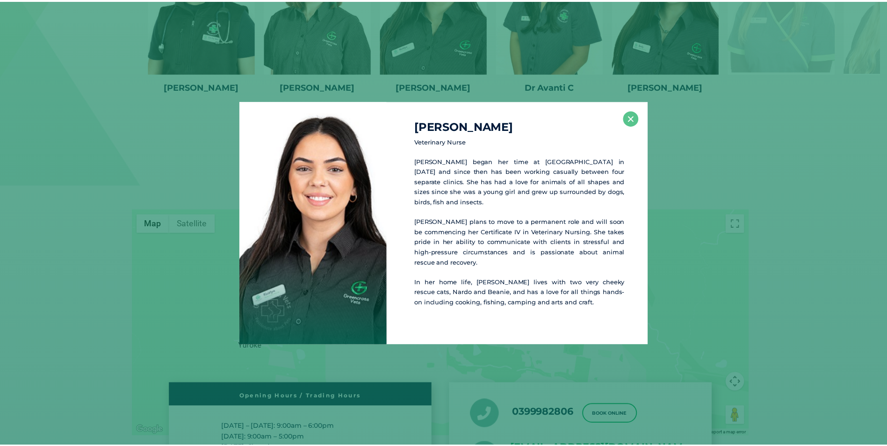
scroll to position [1440, 0]
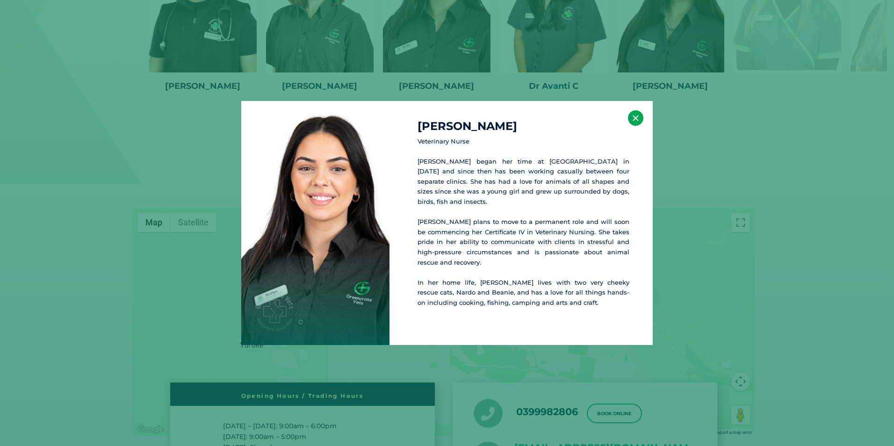
click at [638, 124] on button "×" at bounding box center [635, 117] width 15 height 15
